Goal: Task Accomplishment & Management: Manage account settings

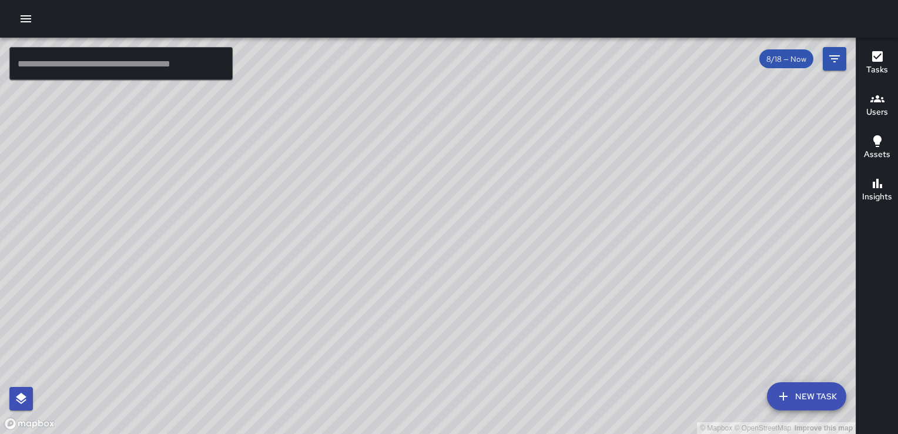
drag, startPoint x: 331, startPoint y: 191, endPoint x: 431, endPoint y: 170, distance: 101.5
click at [431, 170] on div "© Mapbox © OpenStreetMap Improve this map" at bounding box center [428, 236] width 856 height 396
drag, startPoint x: 440, startPoint y: 126, endPoint x: 444, endPoint y: 274, distance: 147.6
click at [444, 274] on div "© Mapbox © OpenStreetMap Improve this map" at bounding box center [428, 236] width 856 height 396
drag, startPoint x: 403, startPoint y: 201, endPoint x: 428, endPoint y: 259, distance: 62.9
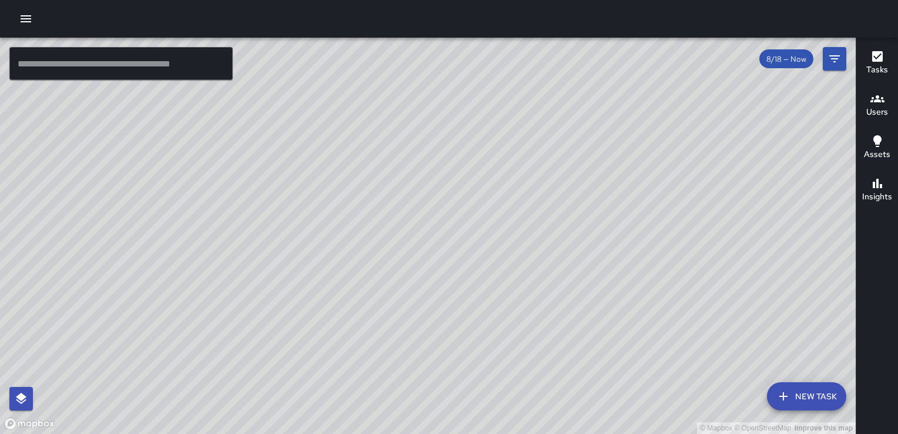
click at [428, 259] on div "© Mapbox © OpenStreetMap Improve this map" at bounding box center [428, 236] width 856 height 396
click at [22, 19] on icon "button" at bounding box center [26, 18] width 11 height 7
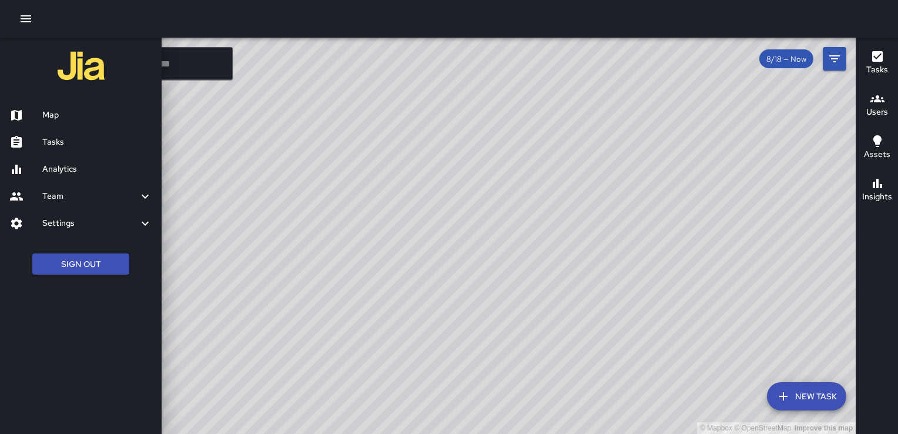
click at [66, 170] on h6 "Analytics" at bounding box center [97, 169] width 110 height 13
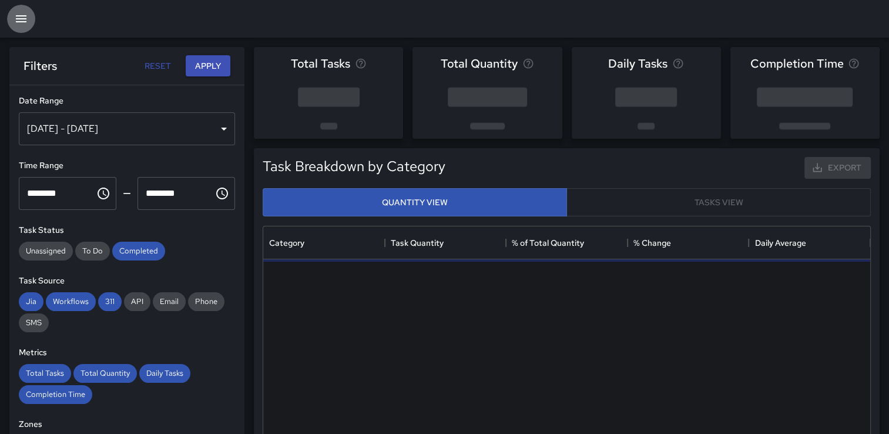
scroll to position [343, 598]
click at [20, 23] on icon "button" at bounding box center [21, 19] width 14 height 14
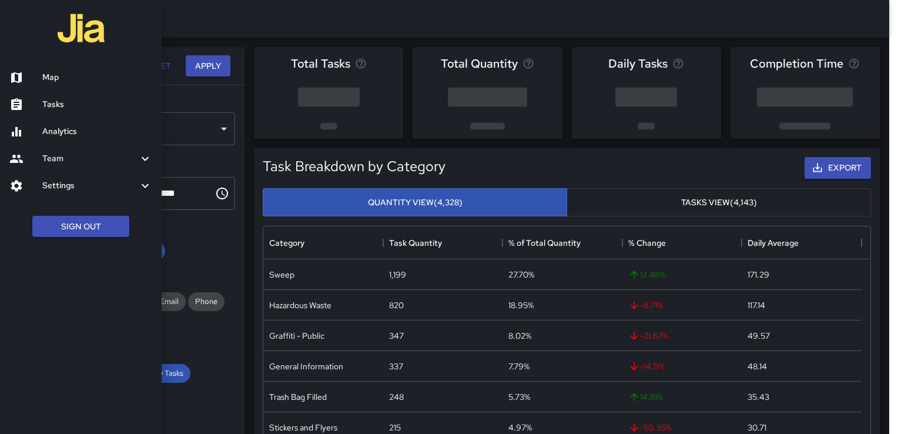
click at [195, 22] on div at bounding box center [449, 217] width 898 height 434
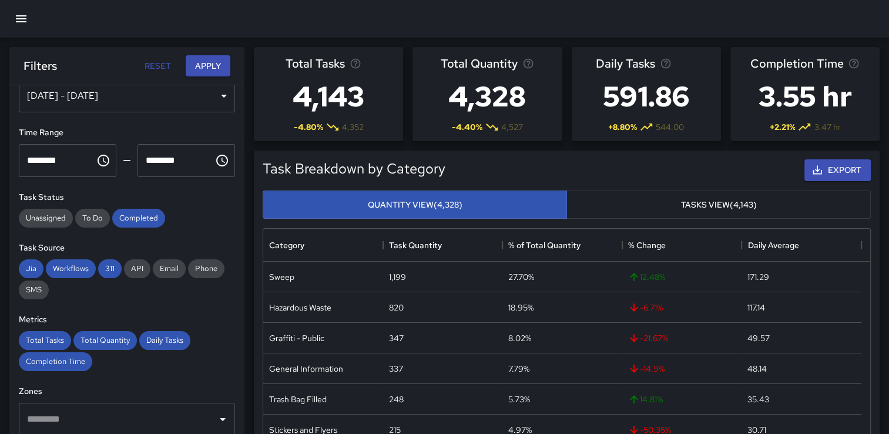
scroll to position [0, 0]
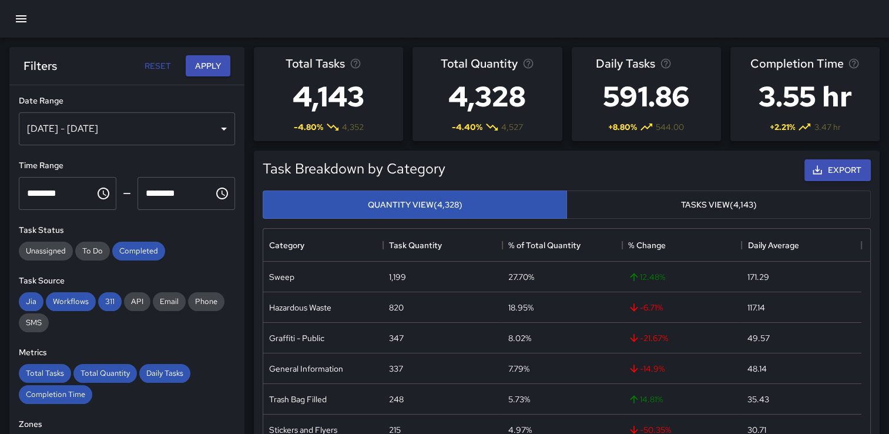
click at [216, 128] on div "[DATE] - [DATE]" at bounding box center [127, 128] width 216 height 33
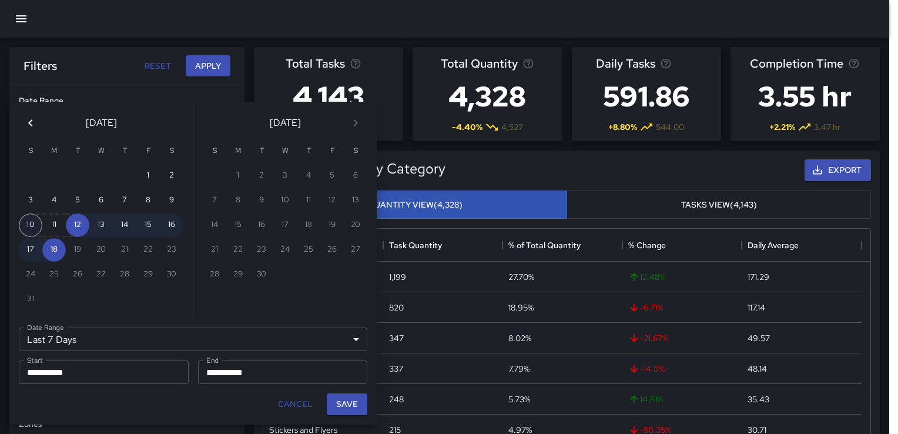
click at [32, 222] on button "10" at bounding box center [31, 225] width 24 height 24
type input "******"
type input "**********"
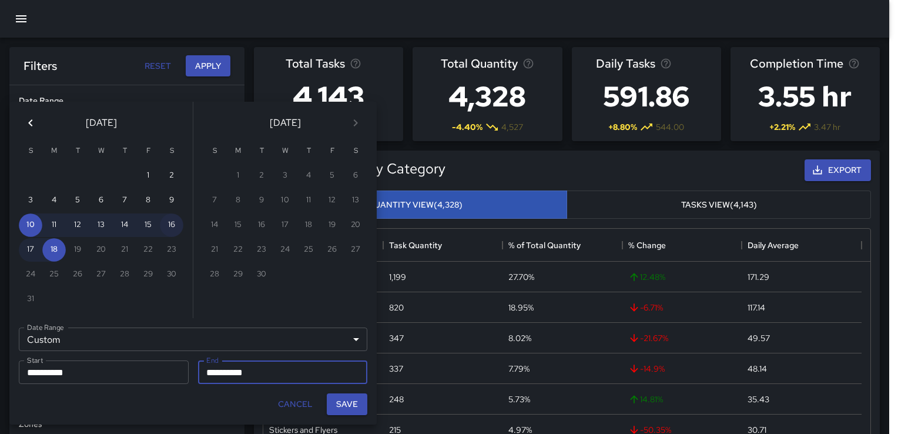
click at [170, 222] on button "16" at bounding box center [172, 225] width 24 height 24
type input "**********"
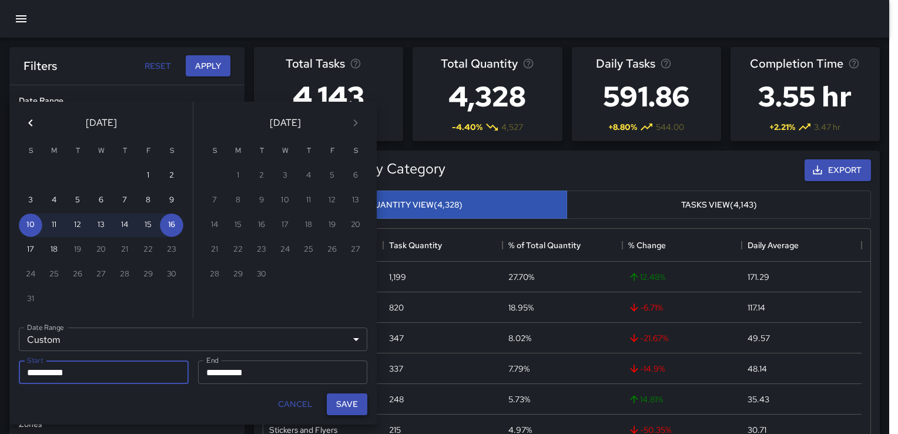
click at [346, 403] on button "Save" at bounding box center [347, 404] width 41 height 22
type input "**********"
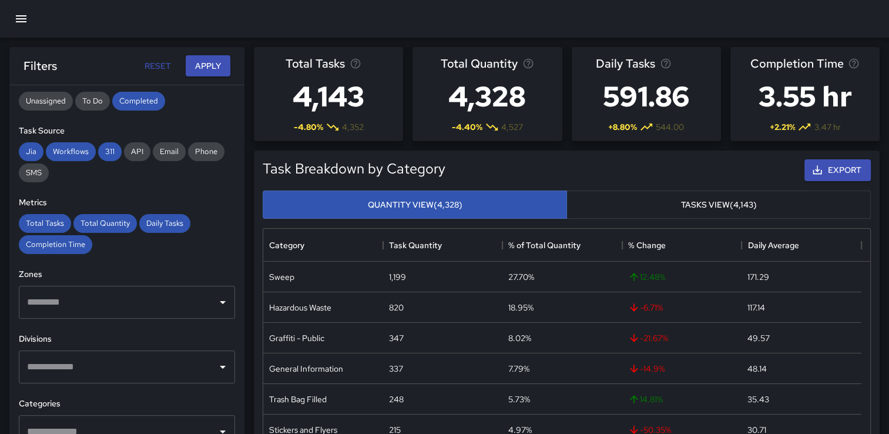
scroll to position [176, 0]
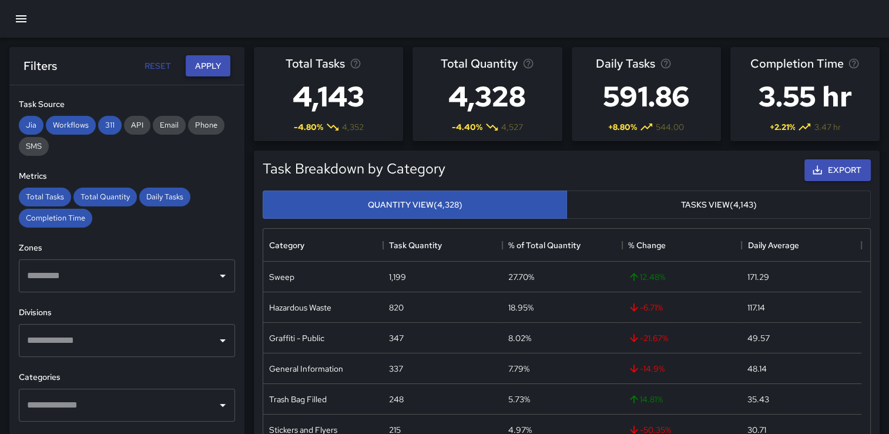
click at [207, 72] on button "Apply" at bounding box center [208, 66] width 45 height 22
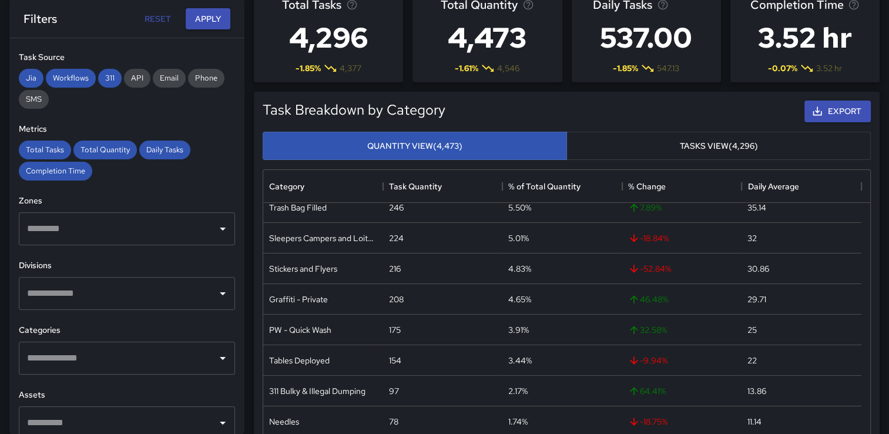
scroll to position [118, 0]
